Goal: Task Accomplishment & Management: Manage account settings

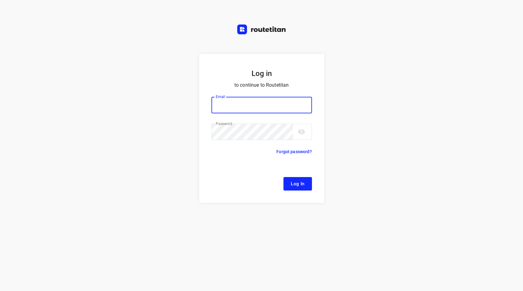
type input "[EMAIL_ADDRESS][DOMAIN_NAME]"
click at [294, 180] on span "Log In" at bounding box center [298, 184] width 14 height 8
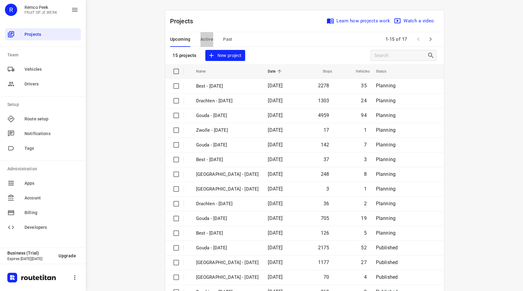
click at [203, 40] on span "Active" at bounding box center [206, 40] width 13 height 8
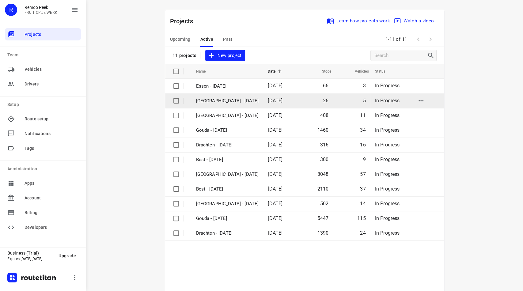
click at [210, 101] on p "[GEOGRAPHIC_DATA] - [DATE]" at bounding box center [227, 100] width 63 height 7
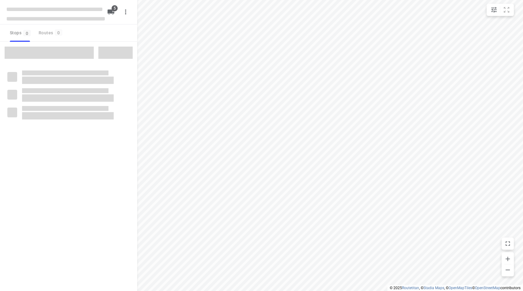
checkbox input "true"
